Goal: Information Seeking & Learning: Check status

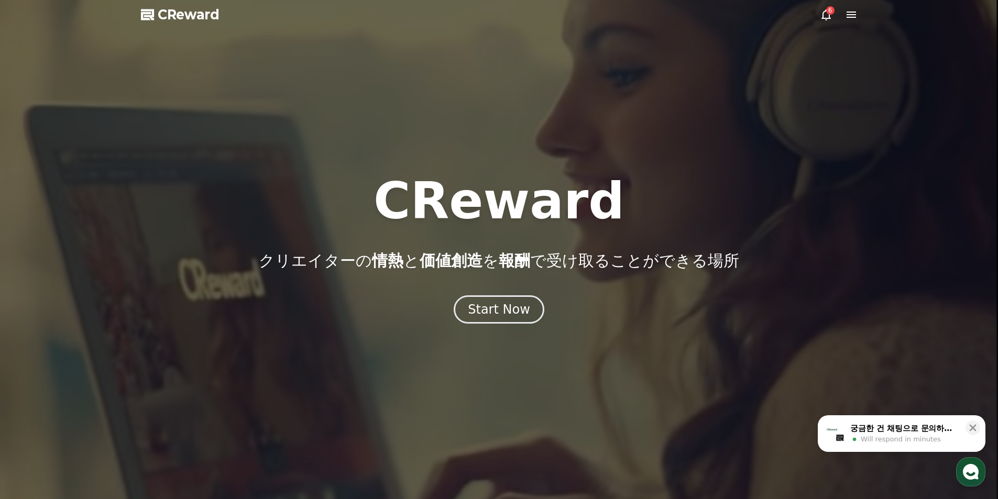
click at [827, 15] on icon at bounding box center [826, 14] width 13 height 13
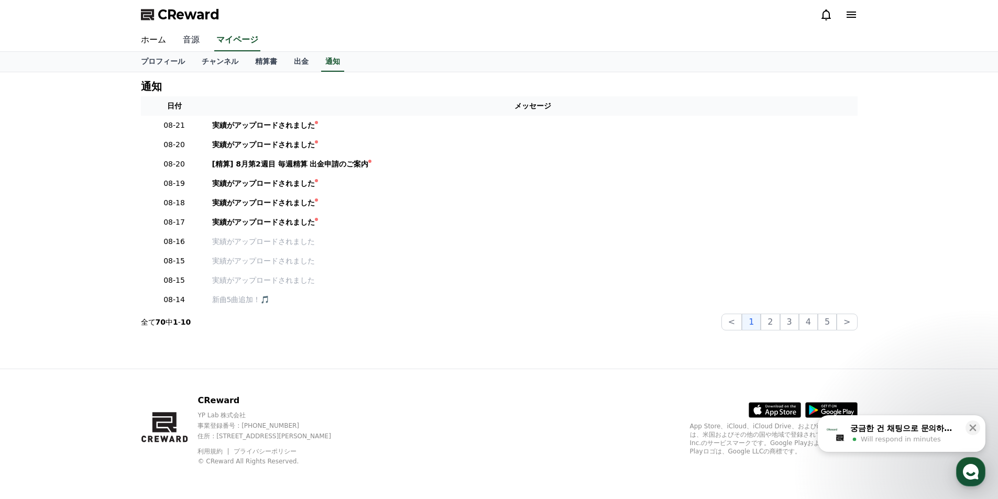
click at [194, 38] on link "音源" at bounding box center [191, 40] width 34 height 22
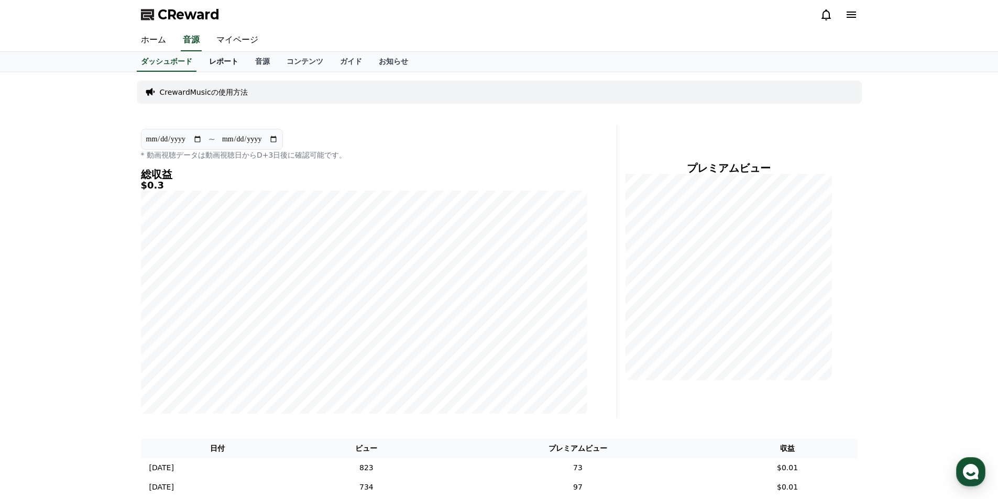
click at [201, 59] on link "レポート" at bounding box center [224, 62] width 46 height 20
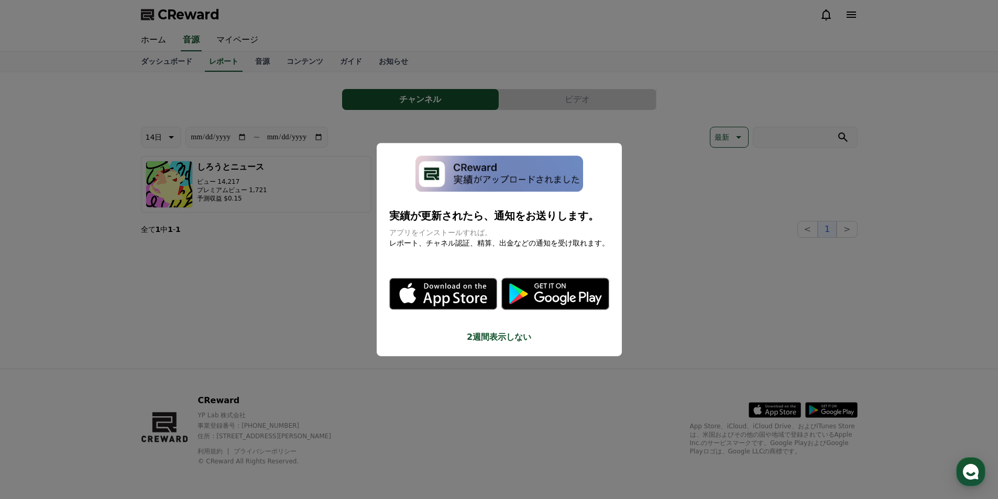
click at [702, 257] on button "close modal" at bounding box center [499, 249] width 998 height 499
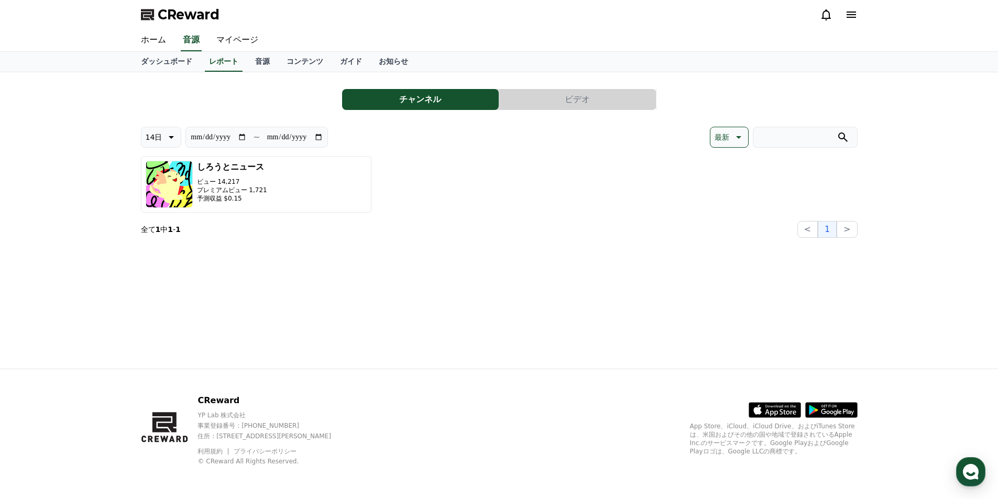
click at [554, 93] on button "ビデオ" at bounding box center [577, 99] width 157 height 21
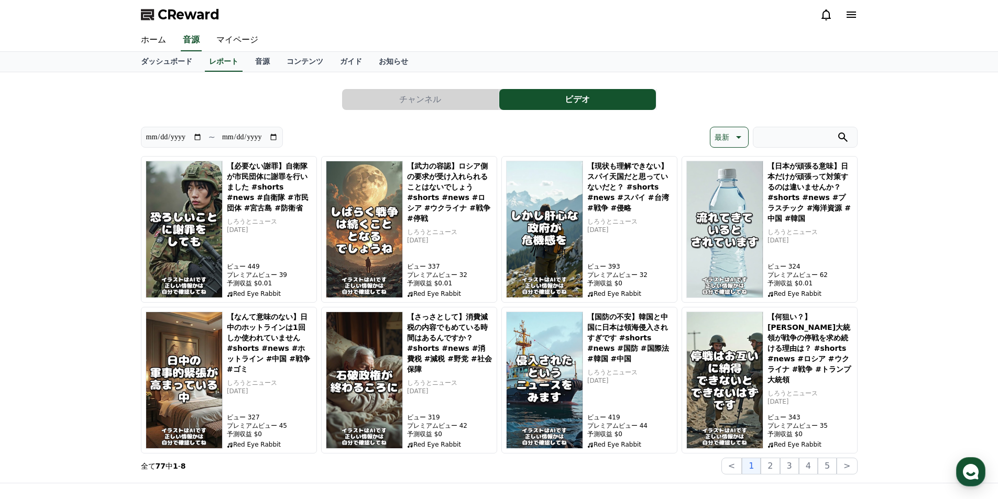
click at [451, 98] on button "チャンネル" at bounding box center [420, 99] width 157 height 21
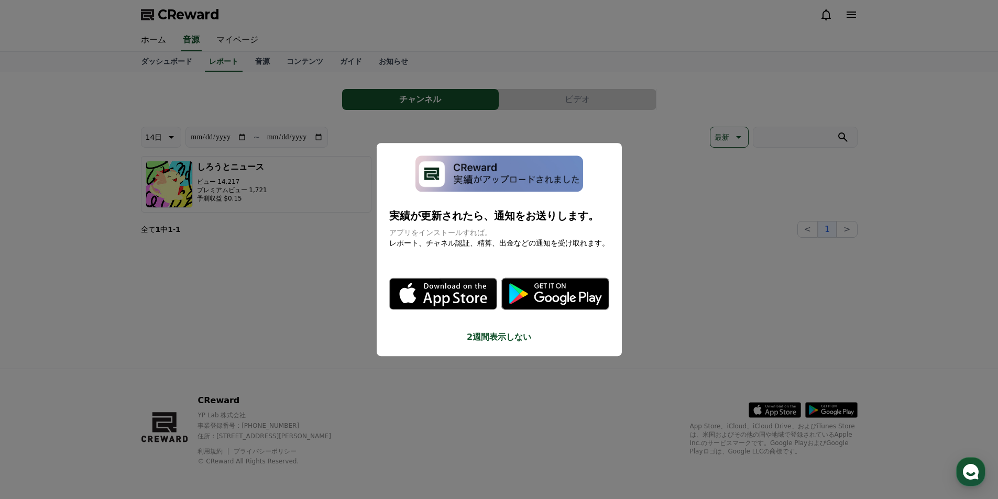
click at [273, 92] on button "close modal" at bounding box center [499, 249] width 998 height 499
click at [247, 61] on link "音源" at bounding box center [262, 62] width 31 height 20
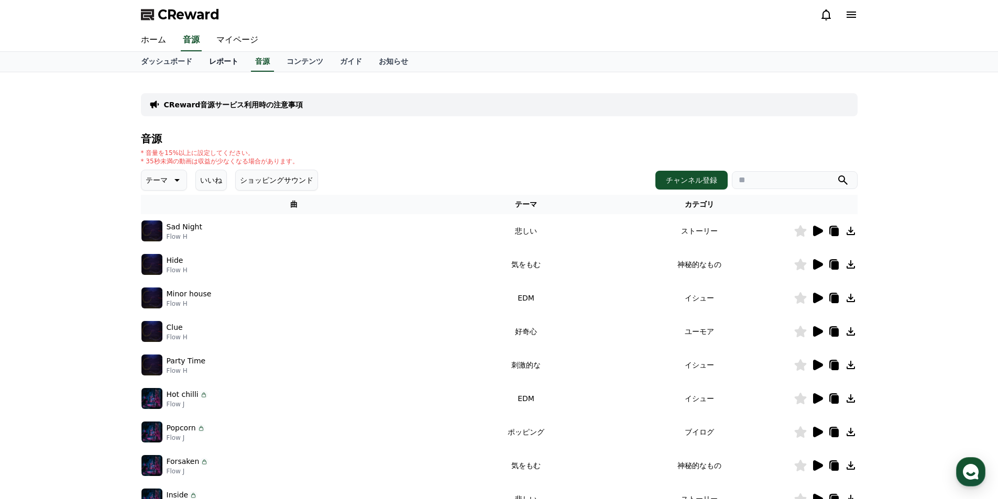
click at [201, 64] on link "レポート" at bounding box center [224, 62] width 46 height 20
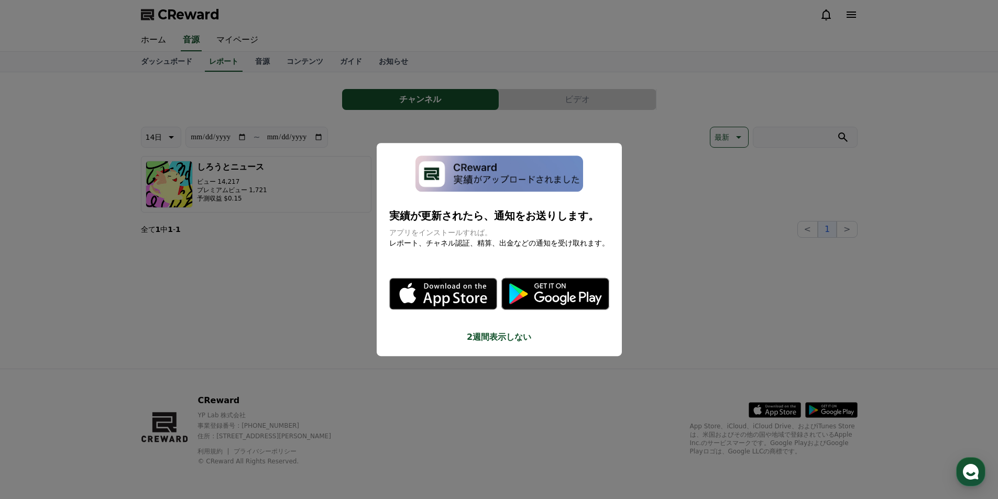
click at [236, 93] on button "close modal" at bounding box center [499, 249] width 998 height 499
